Goal: Navigation & Orientation: Find specific page/section

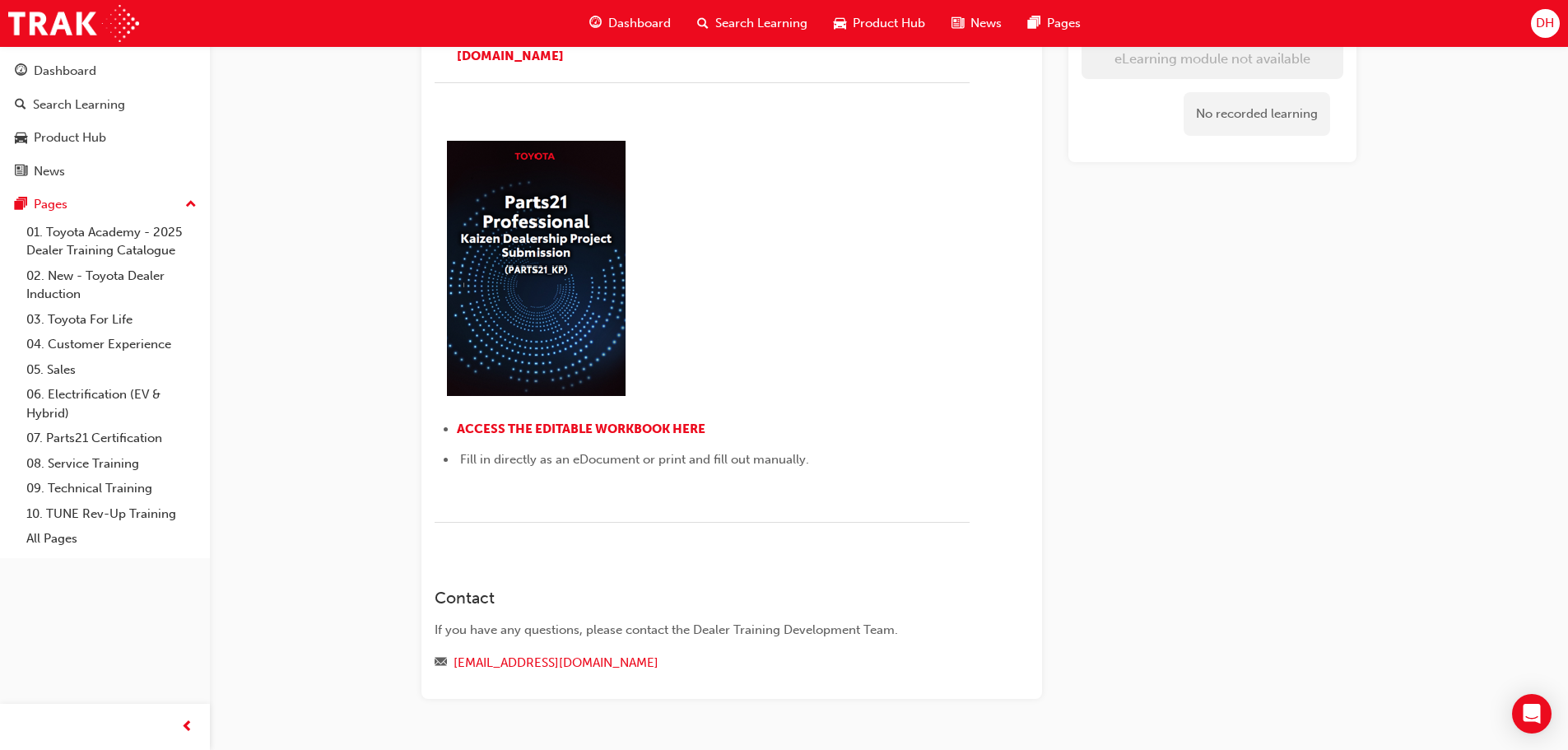
scroll to position [360, 0]
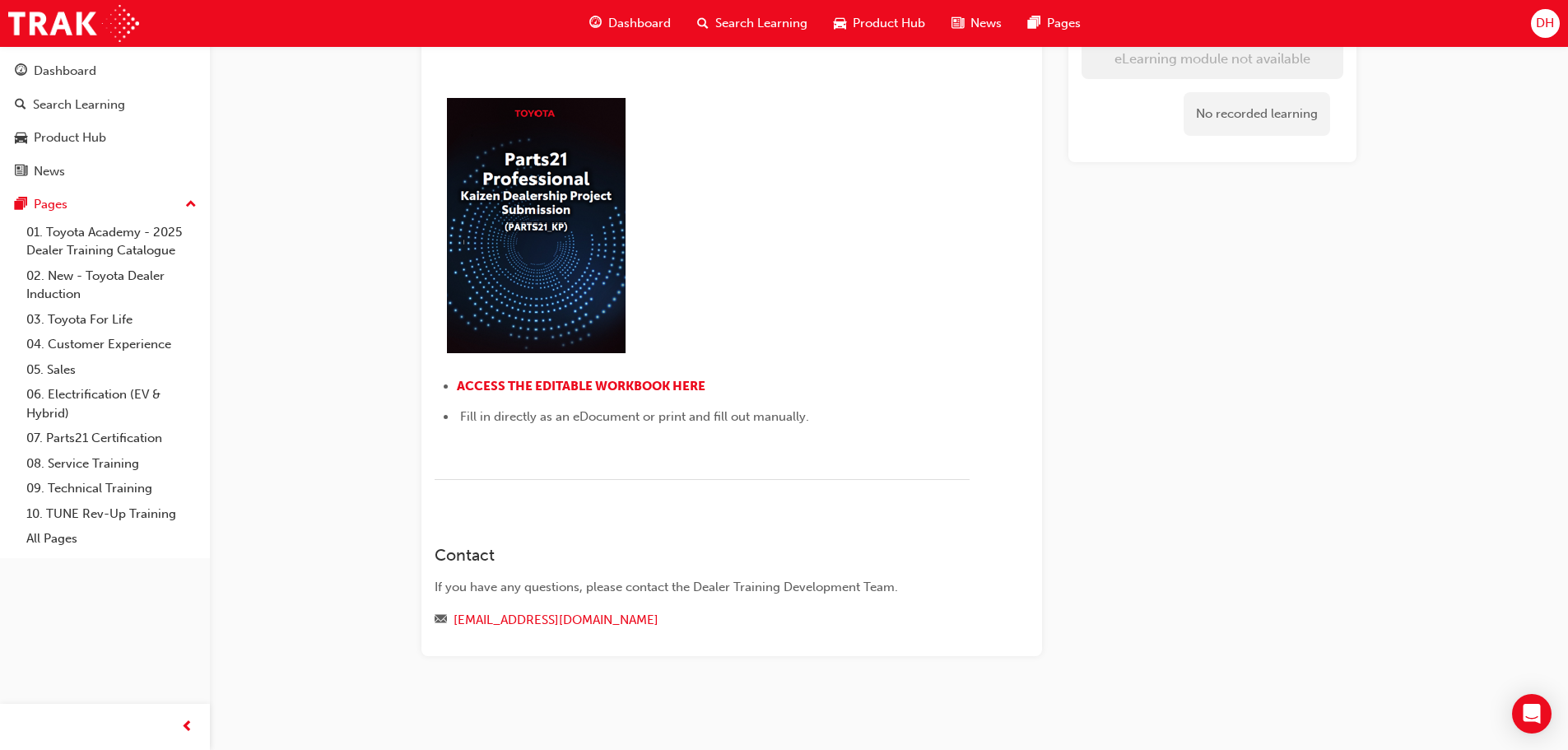
click at [585, 282] on img at bounding box center [536, 222] width 202 height 272
click at [569, 368] on div "Parts 21 Kaizen Project Activity Submission ﻿ This module will be signed off af…" at bounding box center [702, 188] width 536 height 624
click at [569, 375] on div "Parts 21 Kaizen Project Activity Submission ﻿ This module will be signed off af…" at bounding box center [702, 188] width 536 height 624
click at [569, 386] on span "ACCESS THE EDITABLE WORKBOOK HERE" at bounding box center [581, 385] width 248 height 14
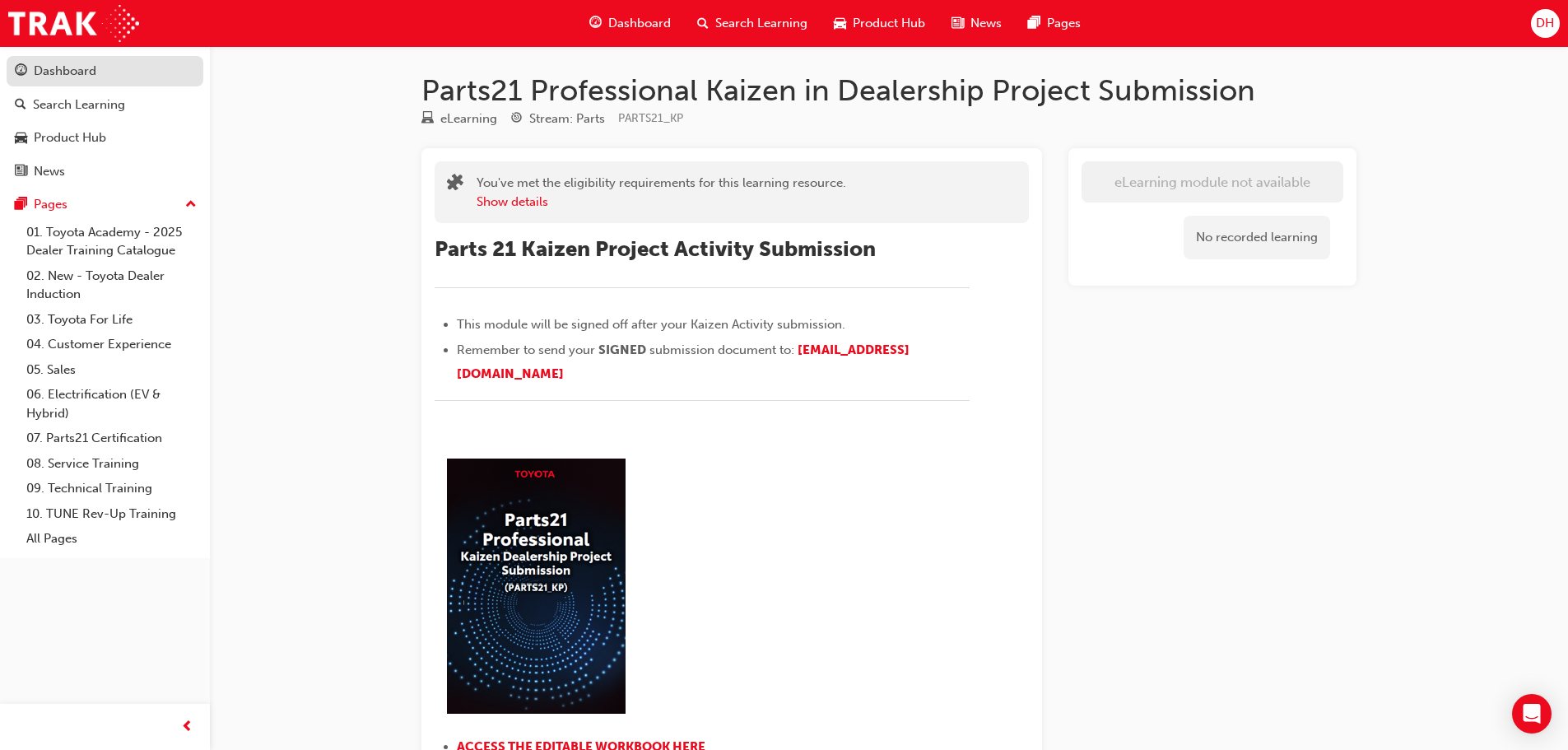
click at [80, 65] on div "Dashboard" at bounding box center [65, 71] width 63 height 19
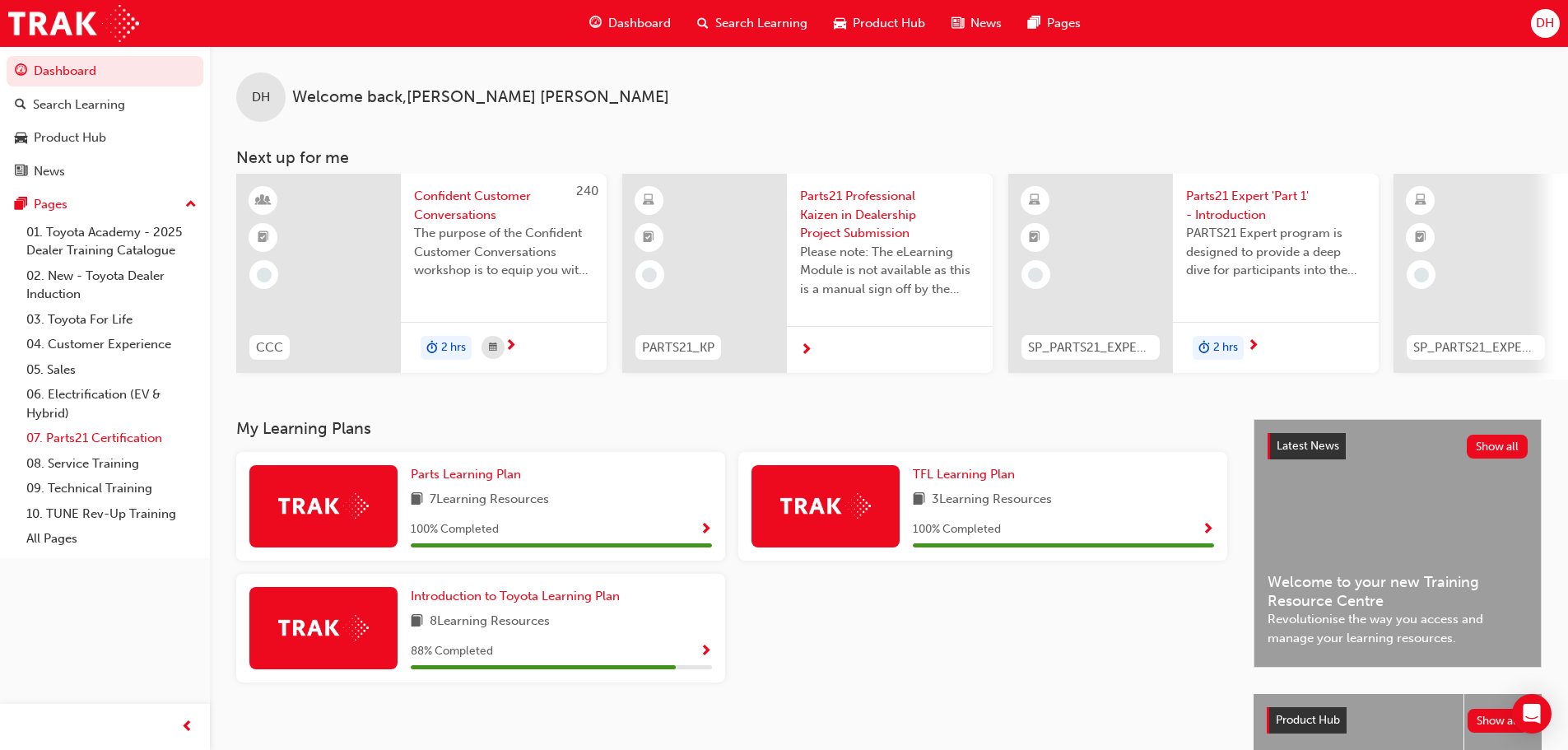
click at [116, 430] on link "07. Parts21 Certification" at bounding box center [112, 438] width 184 height 25
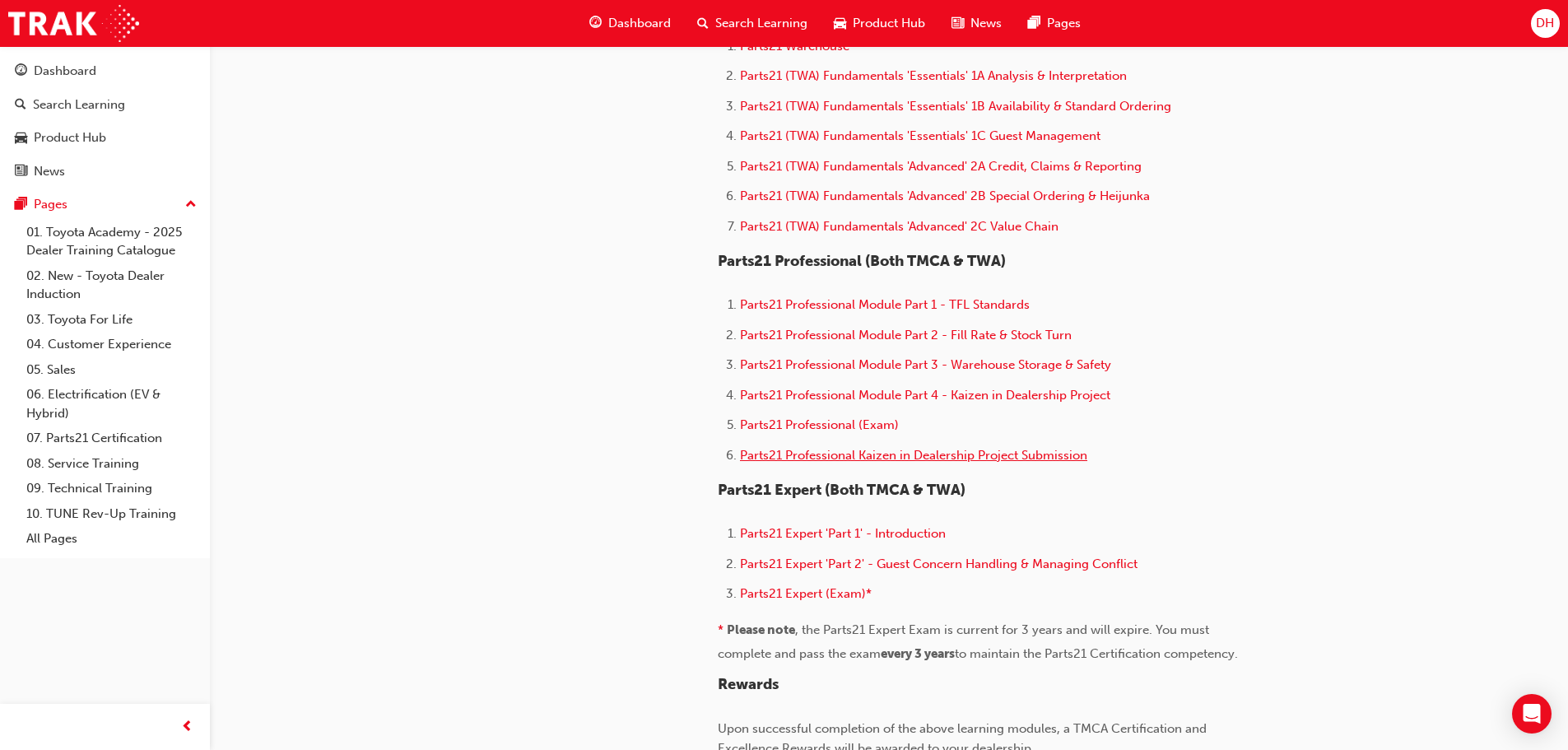
scroll to position [905, 0]
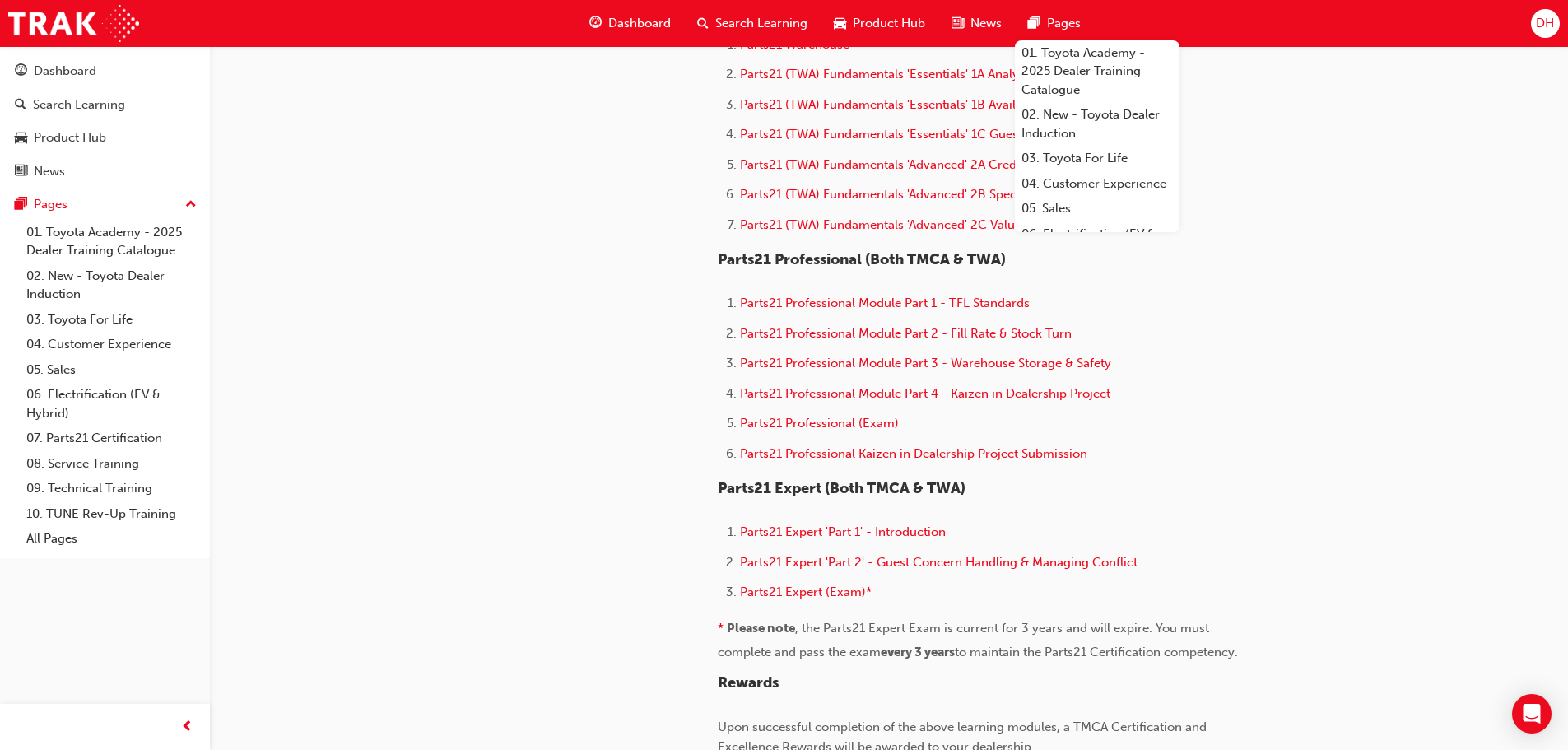
click at [1539, 29] on span "DH" at bounding box center [1545, 24] width 18 height 19
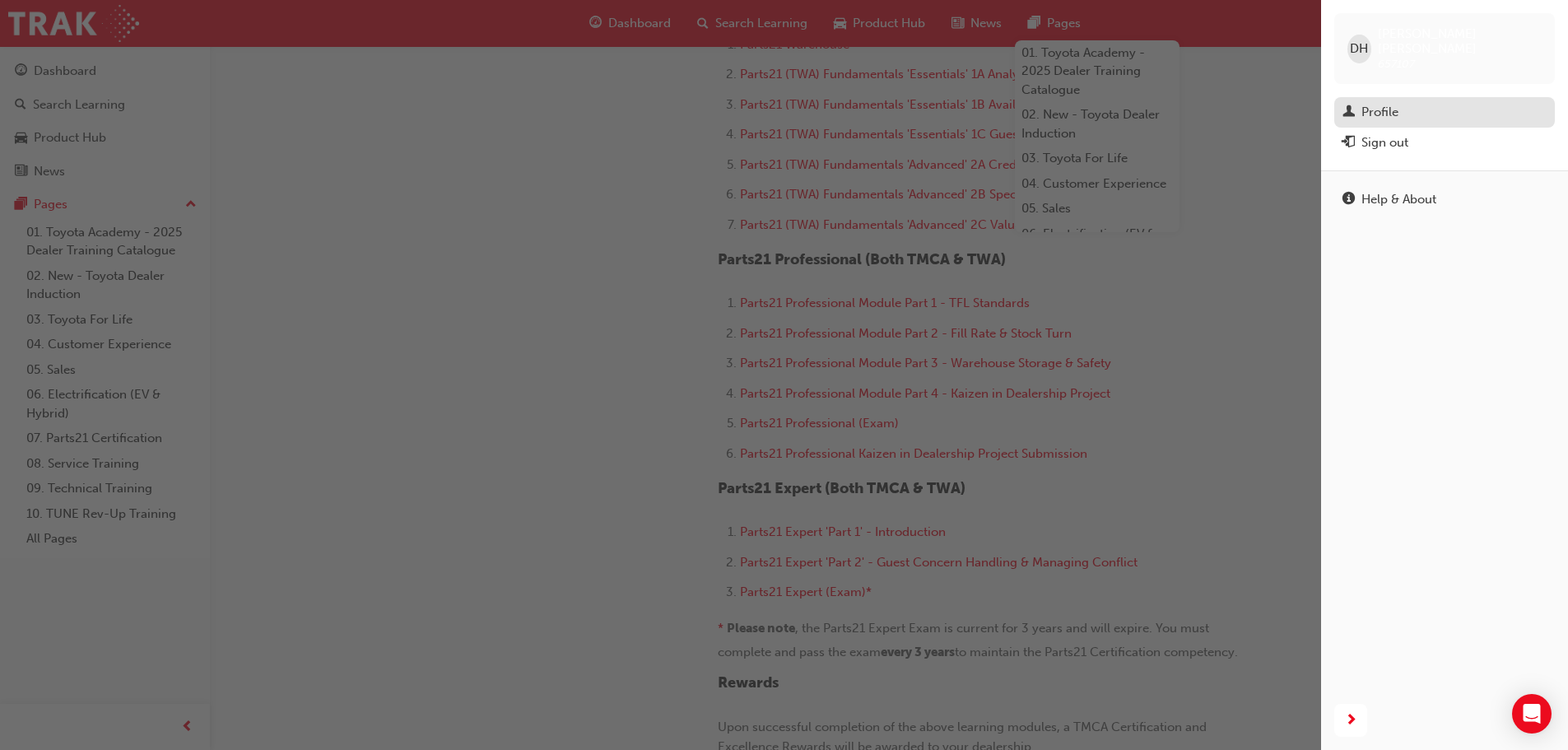
click at [1373, 103] on div "Profile" at bounding box center [1380, 113] width 37 height 19
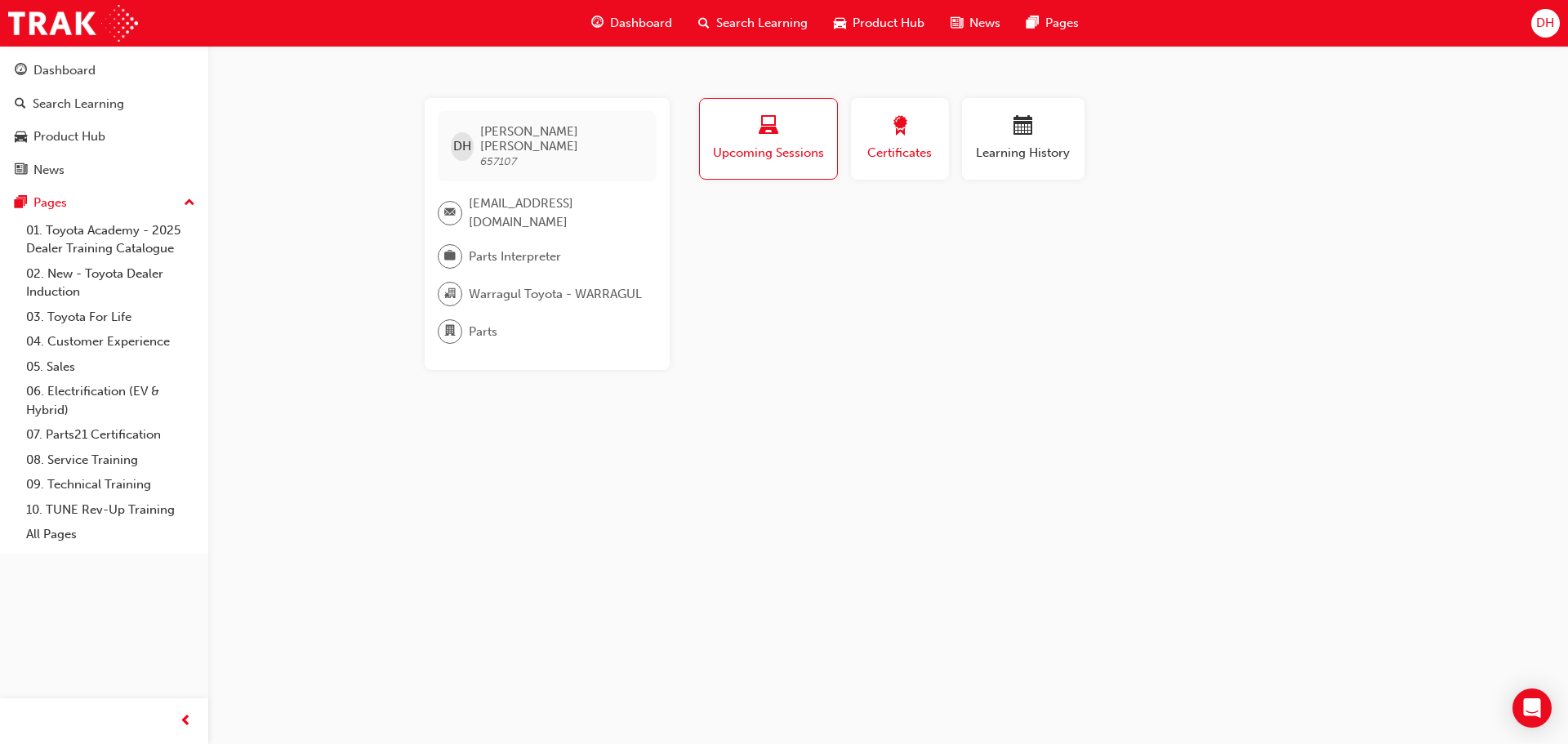
click at [874, 130] on div "button" at bounding box center [900, 128] width 74 height 25
click at [789, 130] on div "button" at bounding box center [769, 128] width 115 height 25
click at [1019, 138] on span "calendar-icon" at bounding box center [1023, 126] width 20 height 22
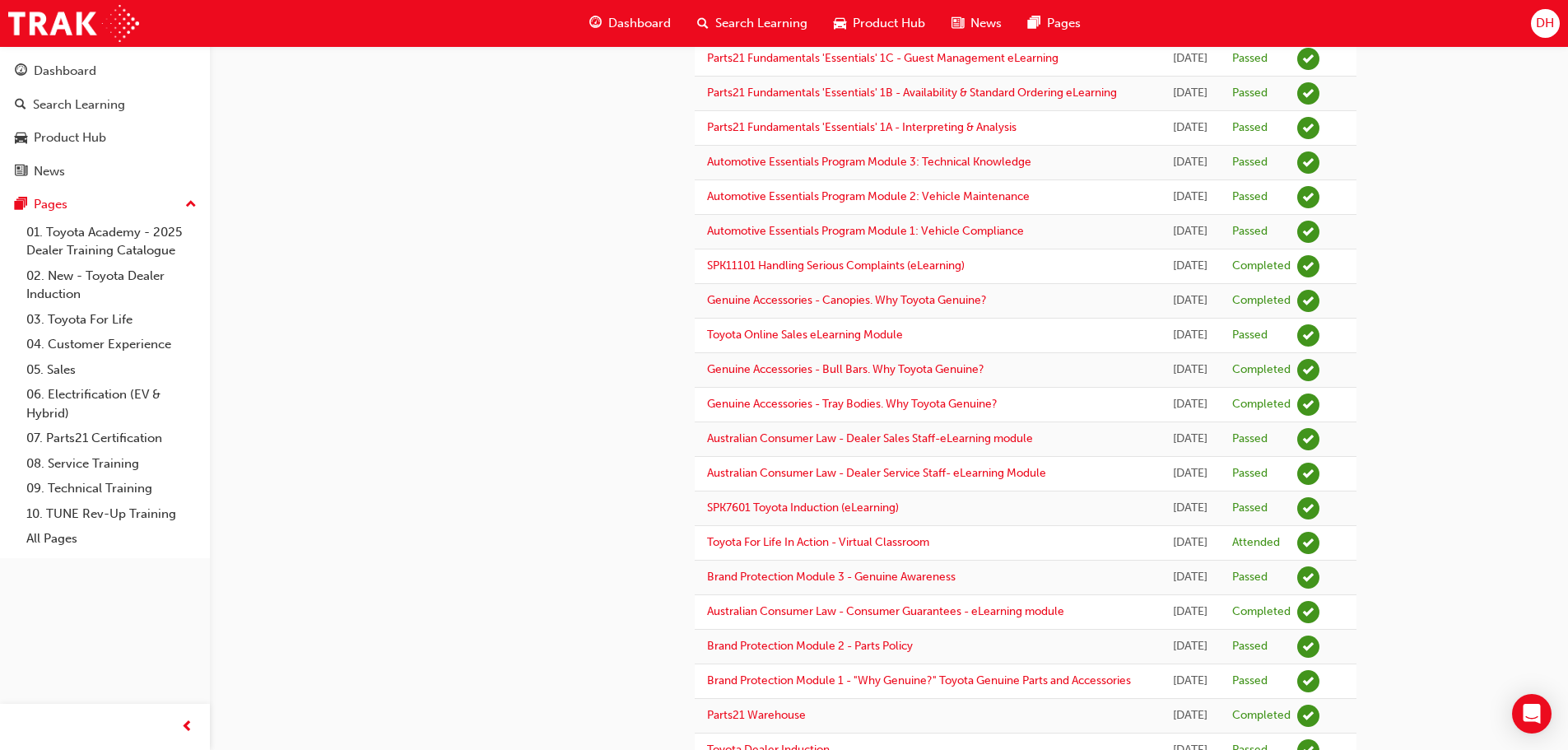
scroll to position [246, 0]
